Goal: Task Accomplishment & Management: Complete application form

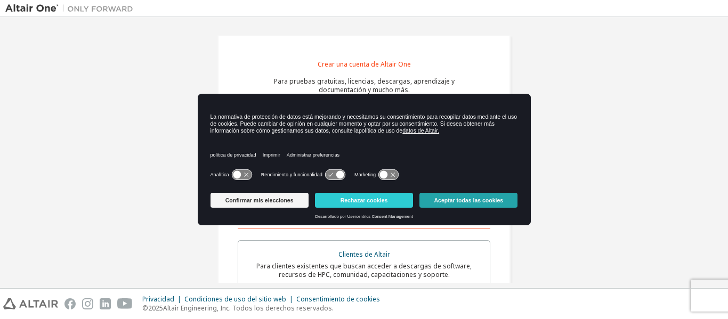
click at [483, 201] on font "Aceptar todas las cookies" at bounding box center [468, 200] width 69 height 6
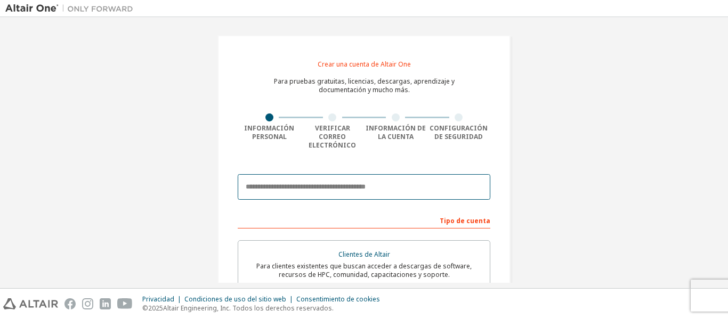
click at [391, 186] on input "email" at bounding box center [364, 187] width 253 height 26
click at [353, 187] on input "**********" at bounding box center [364, 187] width 253 height 26
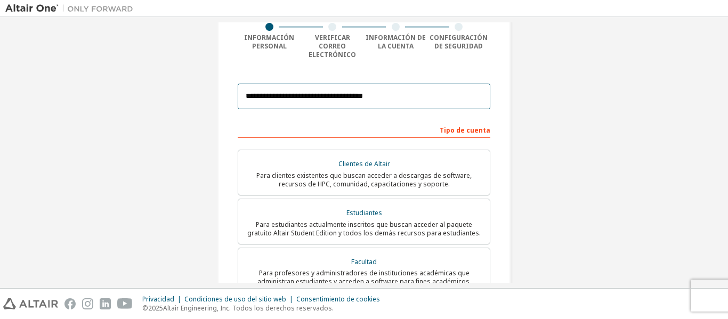
scroll to position [92, 0]
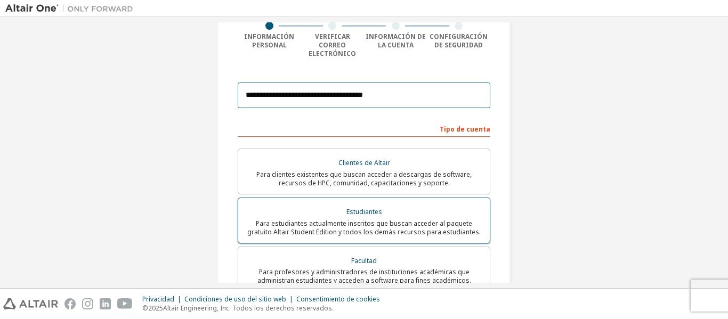
type input "**********"
click at [418, 198] on label "Estudiantes Para estudiantes actualmente inscritos que buscan acceder al paquet…" at bounding box center [364, 221] width 253 height 46
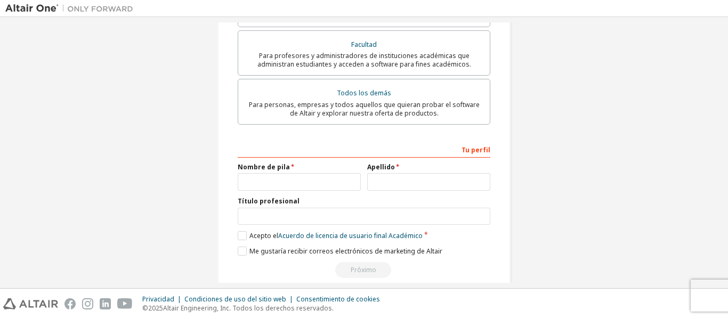
scroll to position [315, 0]
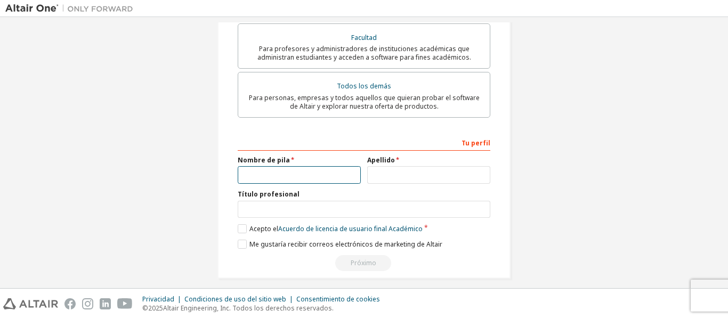
click at [335, 168] on input "text" at bounding box center [299, 175] width 123 height 18
type input "*"
type input "********"
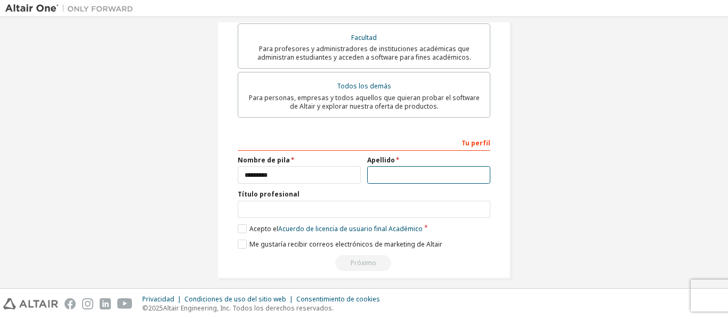
click at [381, 169] on input "text" at bounding box center [428, 175] width 123 height 18
type input "*"
type input "*****"
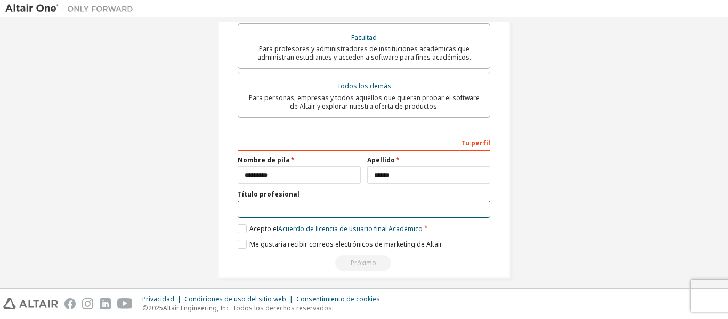
click at [332, 209] on input "text" at bounding box center [364, 210] width 253 height 18
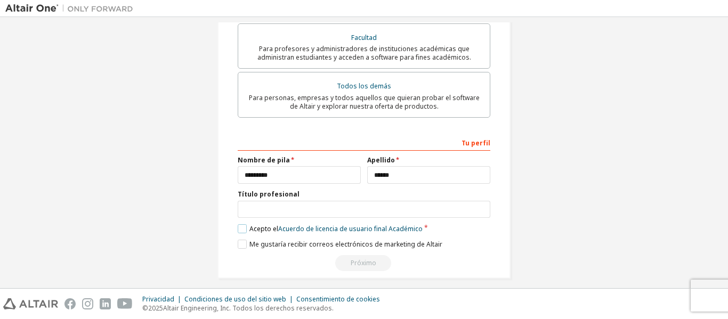
click at [243, 224] on label "Acepto el Acuerdo de licencia de usuario final Académico" at bounding box center [330, 228] width 185 height 9
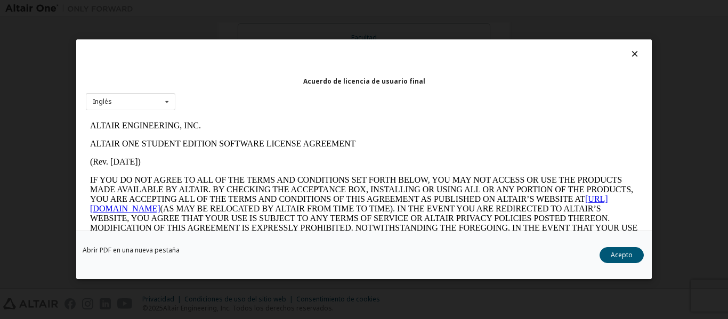
scroll to position [0, 0]
click at [615, 264] on div "Abrir PDF en una nueva pestaña Acepto" at bounding box center [364, 255] width 576 height 49
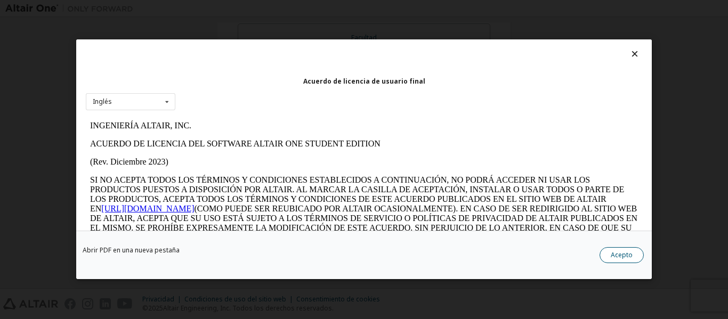
click at [615, 256] on font "Acepto" at bounding box center [622, 255] width 22 height 9
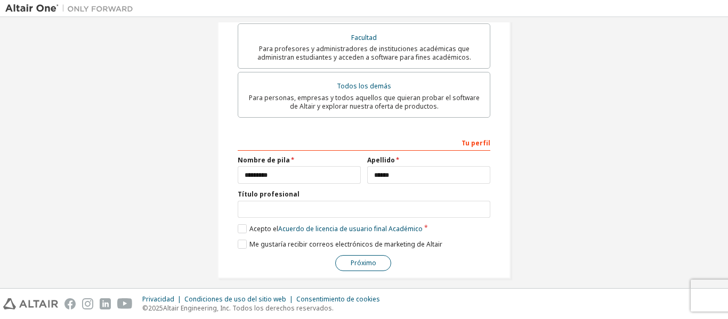
click at [380, 255] on button "Próximo" at bounding box center [363, 263] width 56 height 16
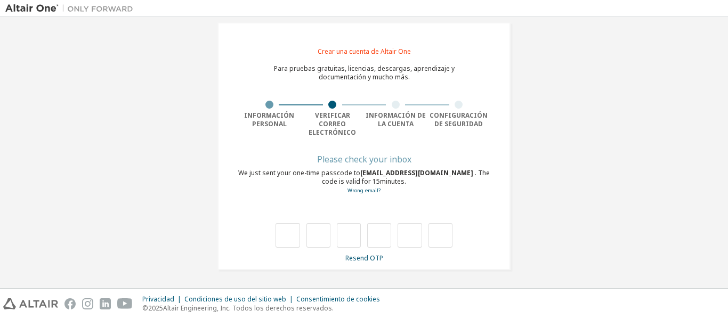
scroll to position [4, 0]
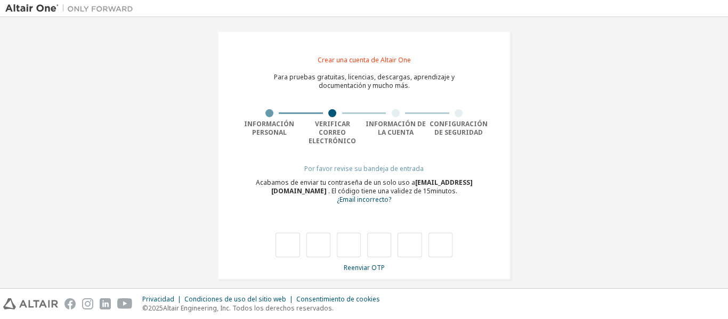
type input "*"
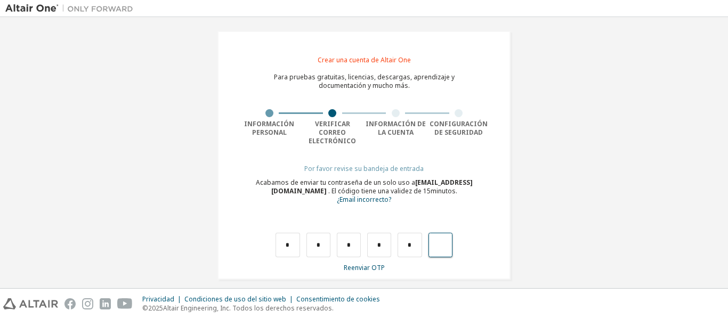
type input "*"
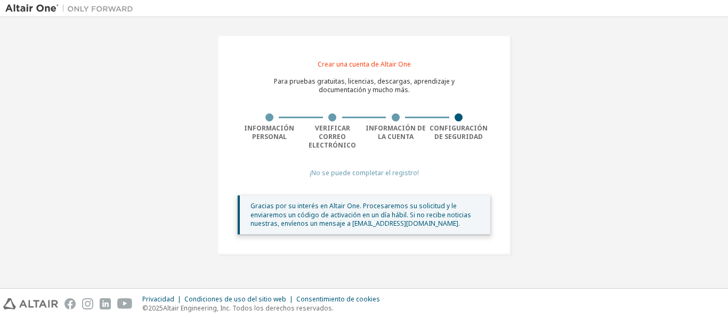
click at [390, 214] on font "Gracias por su interés en Altair One. Procesaremos su solicitud y le enviaremos…" at bounding box center [361, 214] width 221 height 27
click at [383, 206] on font "Gracias por su interés en Altair One. Procesaremos su solicitud y le enviaremos…" at bounding box center [361, 214] width 221 height 27
